Goal: Find specific page/section: Find specific page/section

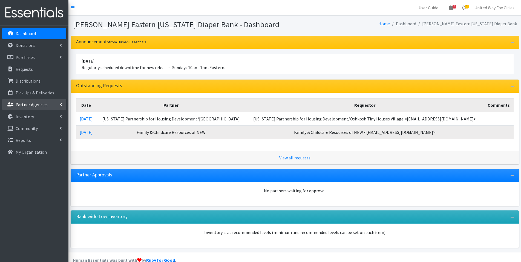
click at [60, 104] on icon at bounding box center [61, 104] width 2 height 4
click at [32, 118] on link "All Partners" at bounding box center [34, 116] width 64 height 11
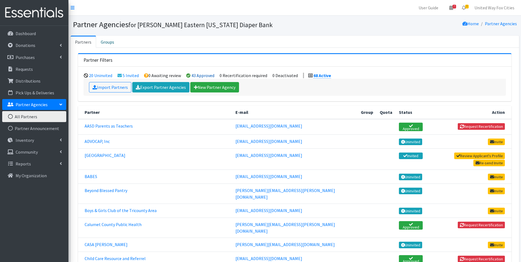
click at [198, 76] on link "43 Approved" at bounding box center [202, 75] width 23 height 5
